Goal: Information Seeking & Learning: Learn about a topic

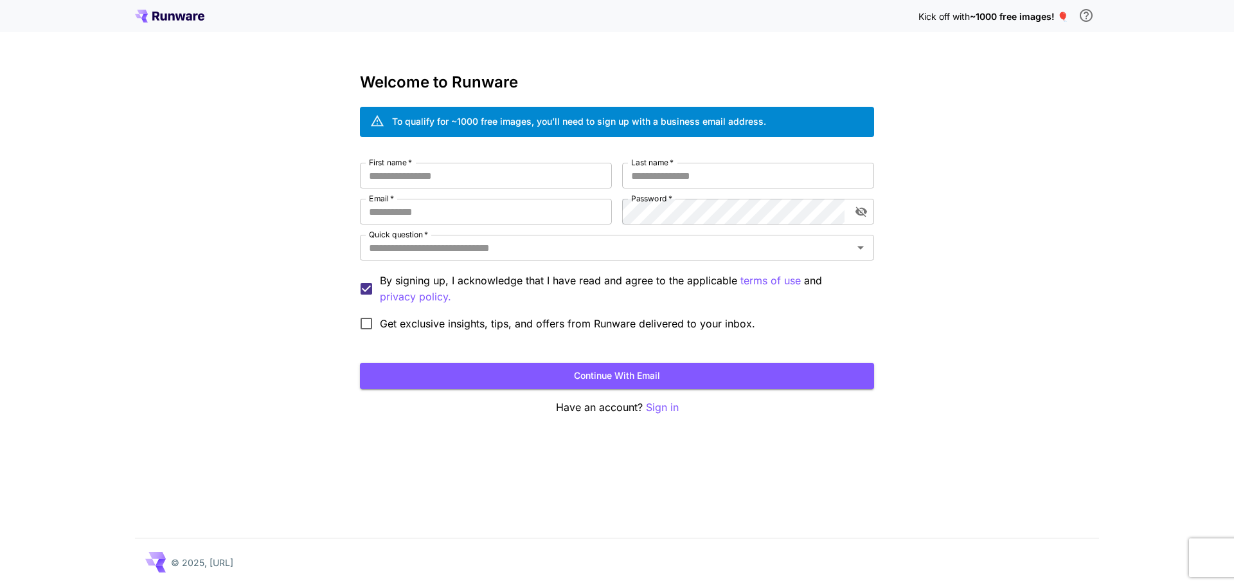
click at [177, 15] on icon at bounding box center [181, 17] width 10 height 7
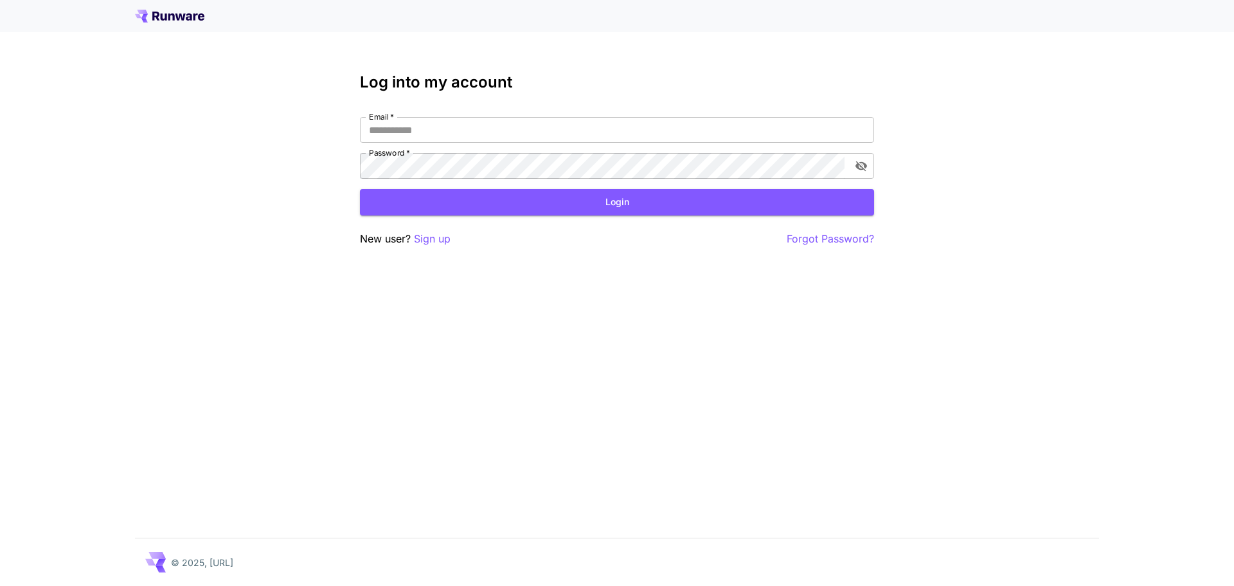
click at [177, 15] on icon at bounding box center [181, 17] width 10 height 7
click at [169, 17] on icon at bounding box center [171, 17] width 6 height 7
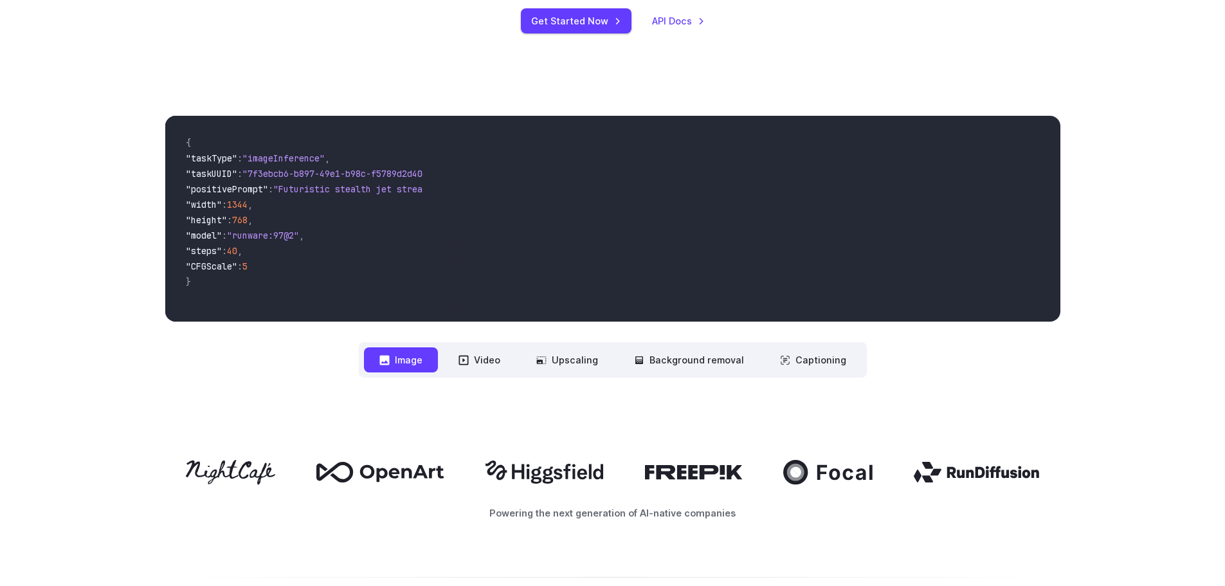
scroll to position [514, 0]
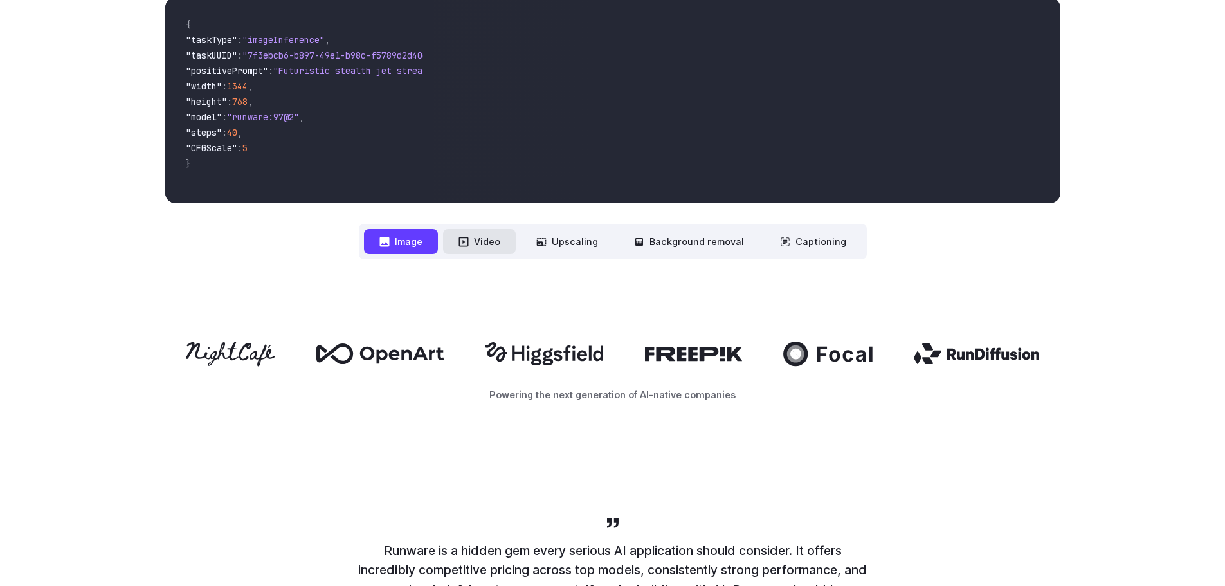
click at [489, 245] on button "Video" at bounding box center [479, 241] width 73 height 25
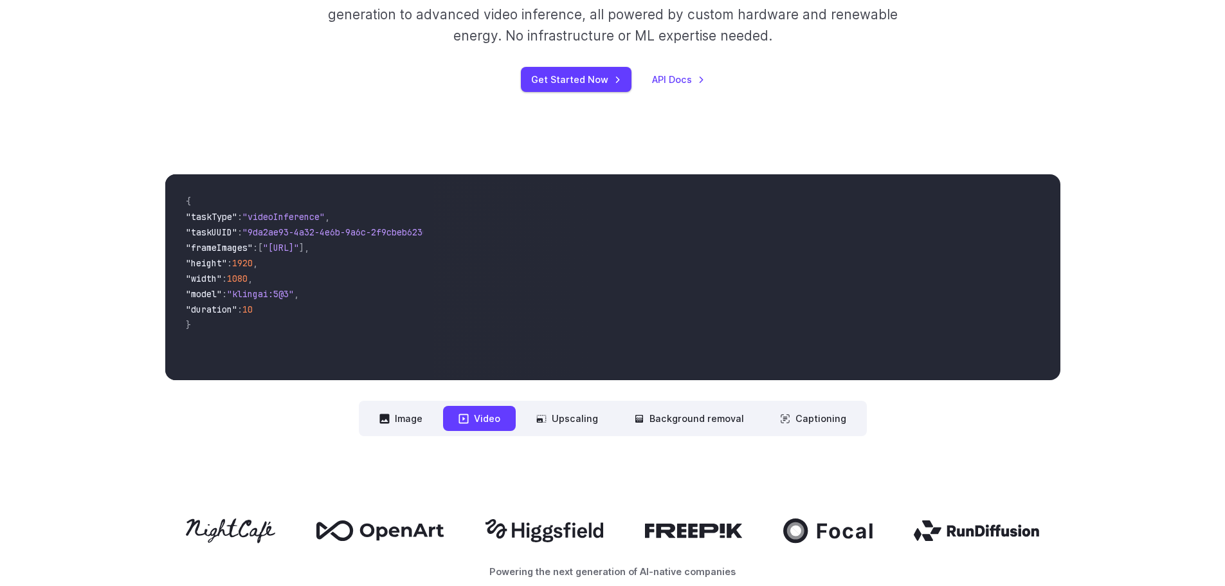
scroll to position [321, 0]
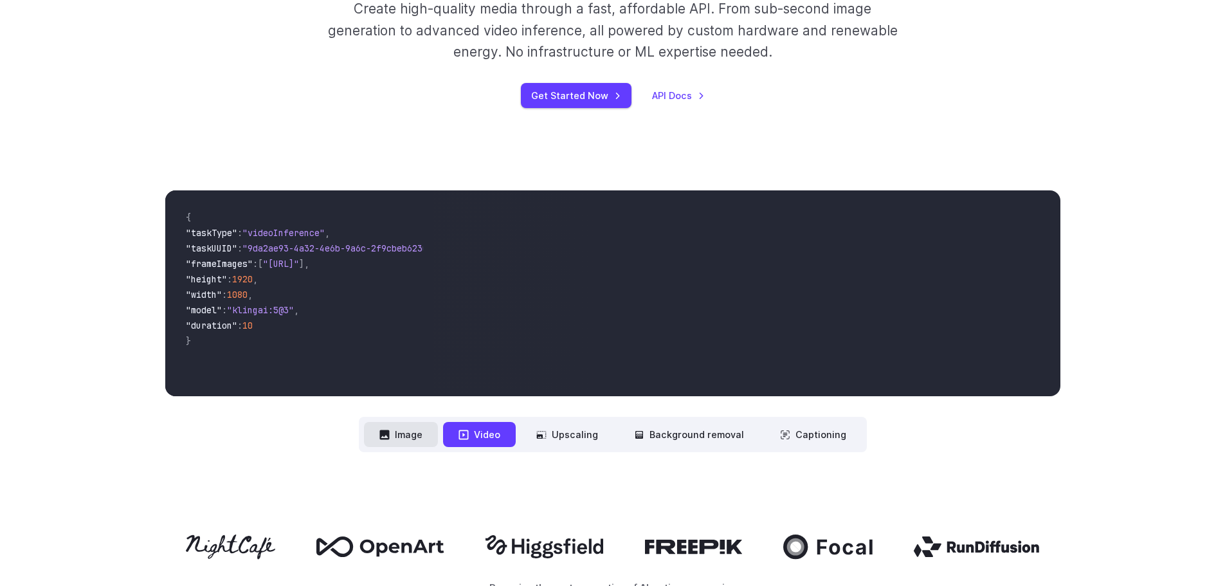
click at [424, 431] on button "Image" at bounding box center [401, 434] width 74 height 25
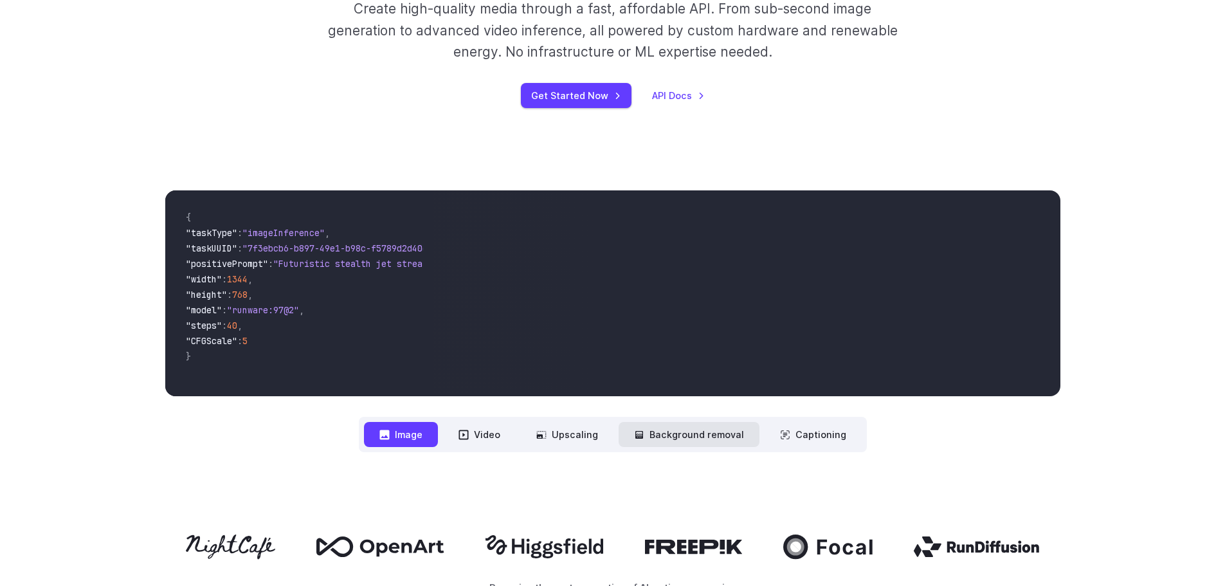
click at [707, 431] on button "Background removal" at bounding box center [688, 434] width 141 height 25
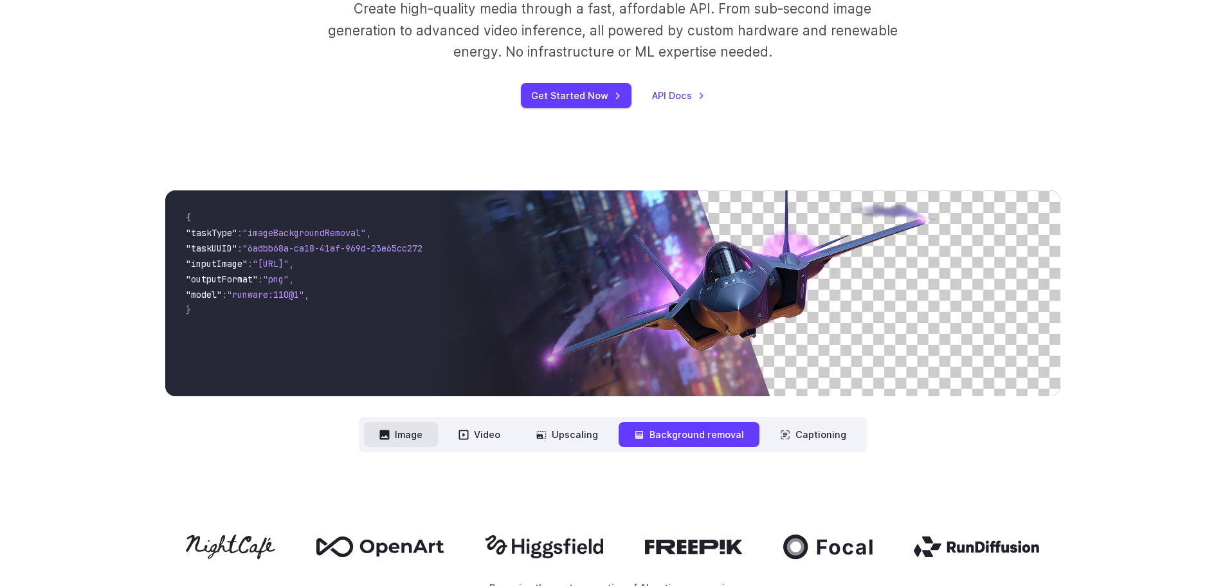
click at [418, 438] on button "Image" at bounding box center [401, 434] width 74 height 25
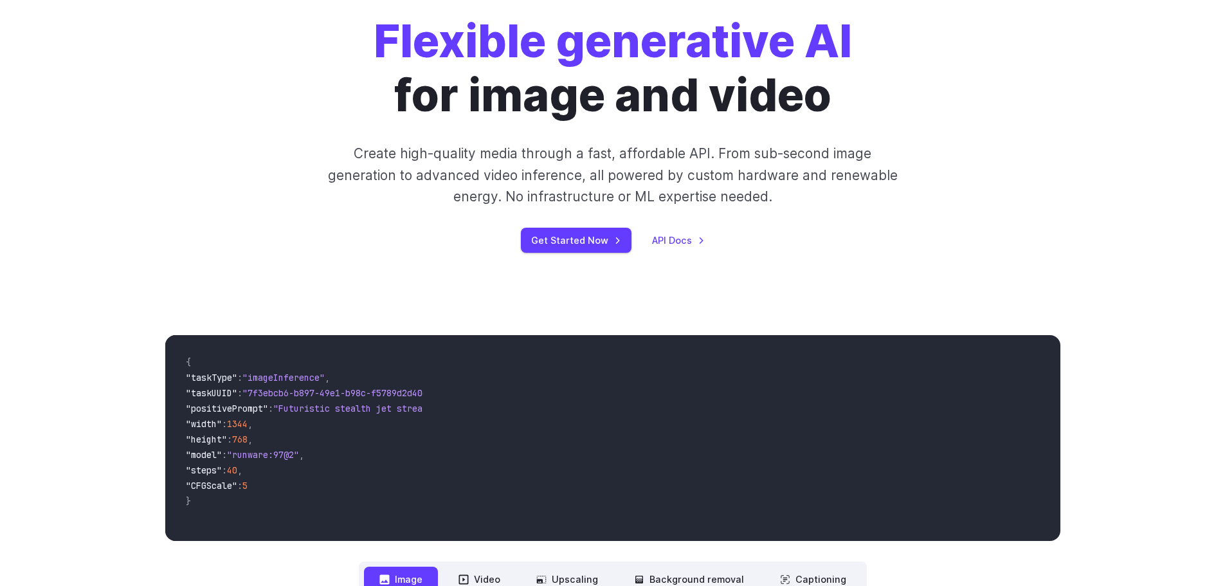
scroll to position [0, 0]
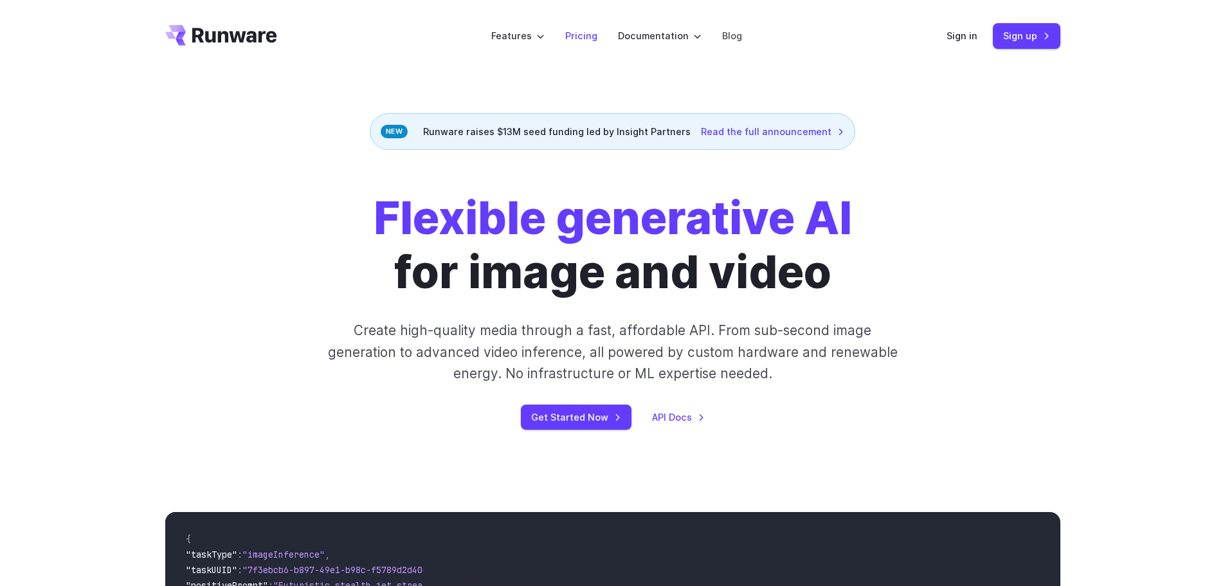
click at [586, 34] on link "Pricing" at bounding box center [581, 35] width 32 height 15
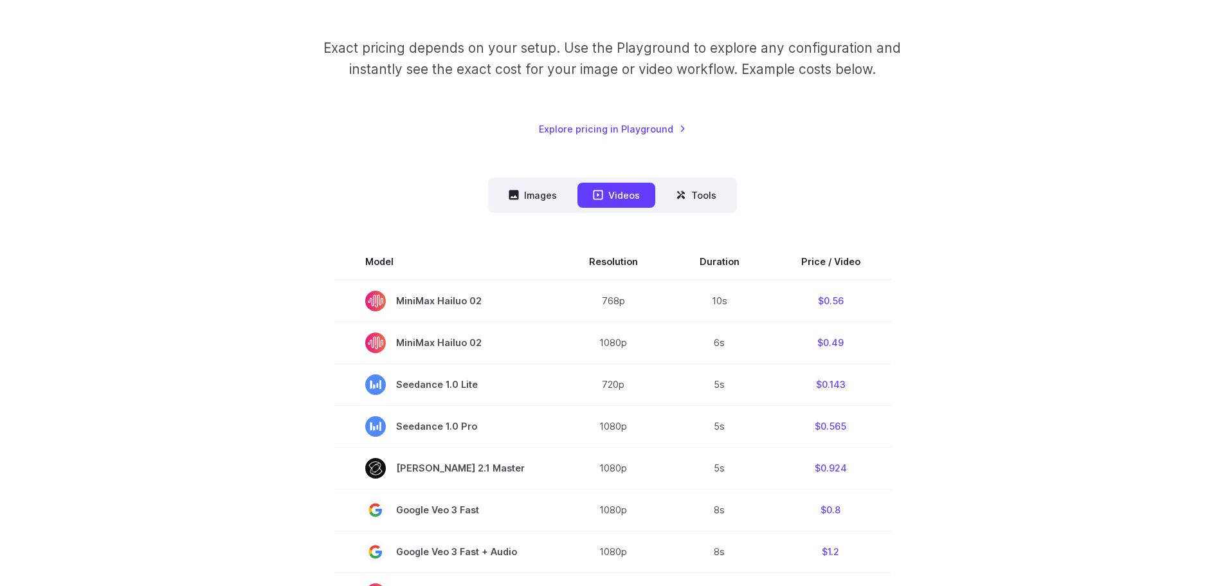
scroll to position [193, 0]
click at [538, 201] on button "Images" at bounding box center [532, 193] width 79 height 25
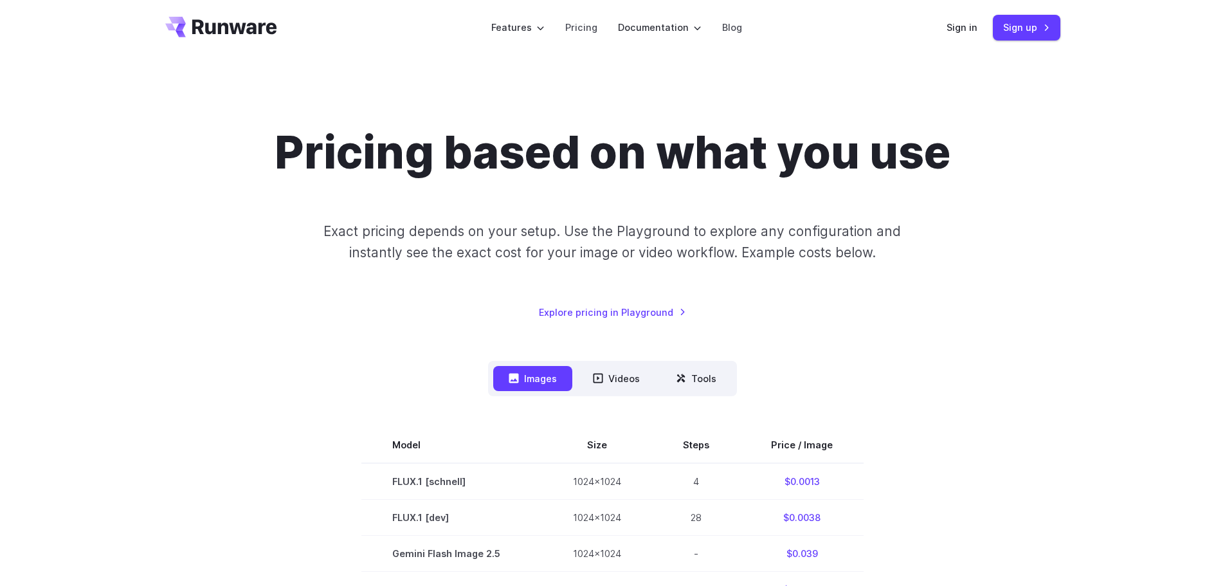
scroll to position [0, 0]
